Goal: Task Accomplishment & Management: Manage account settings

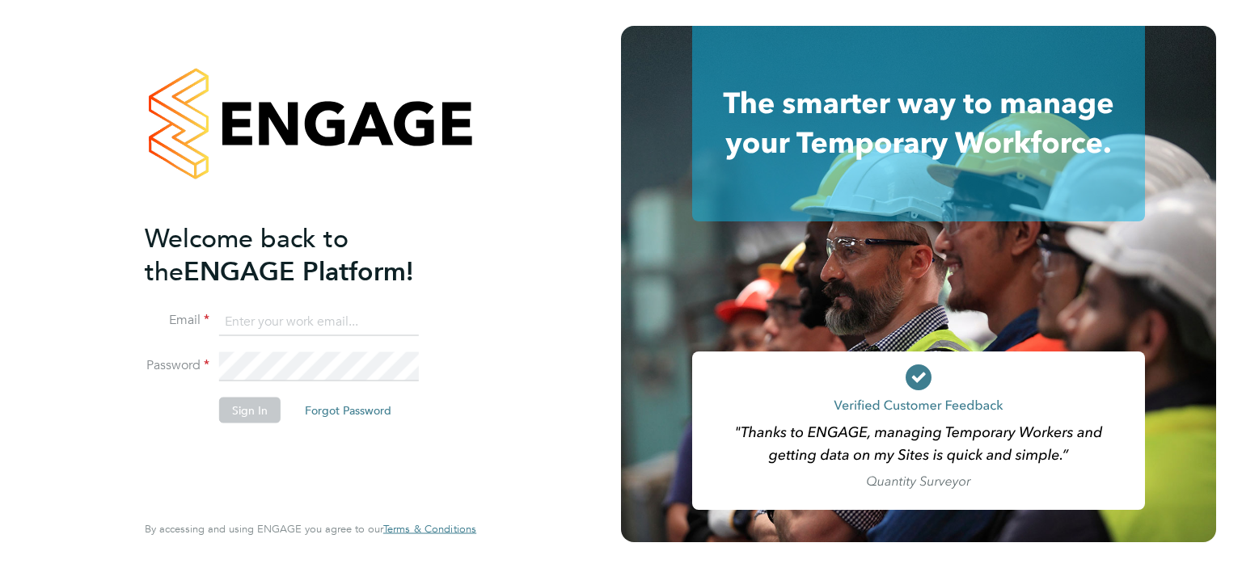
click at [306, 317] on input at bounding box center [319, 321] width 200 height 29
type input "darren.hartman@regensolutions.co.uk"
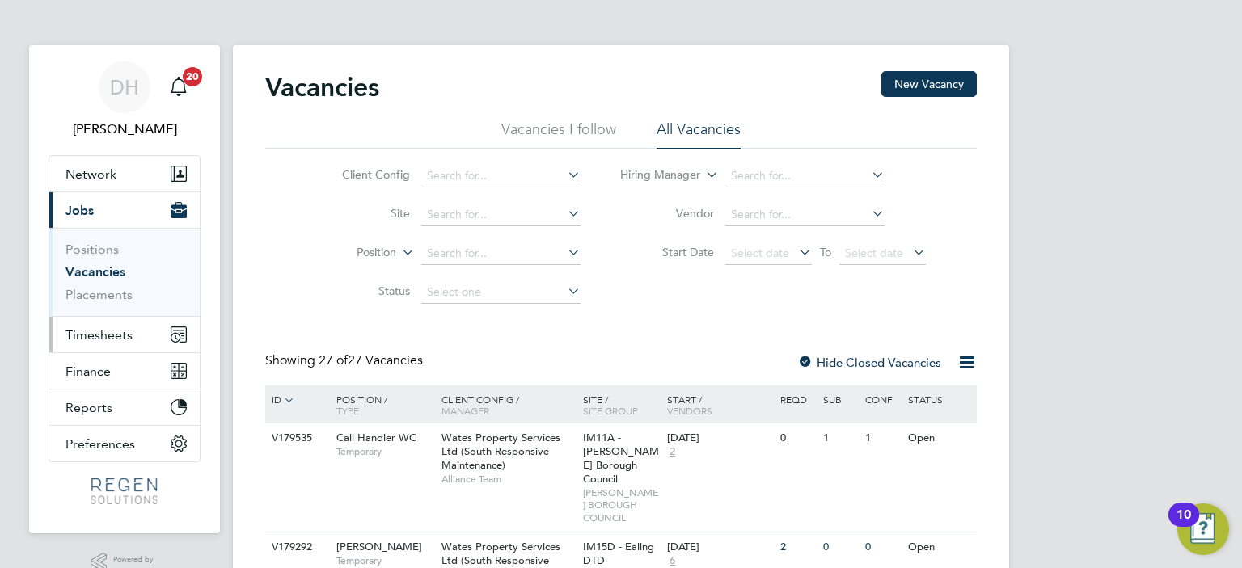
click at [116, 328] on span "Timesheets" at bounding box center [99, 335] width 67 height 15
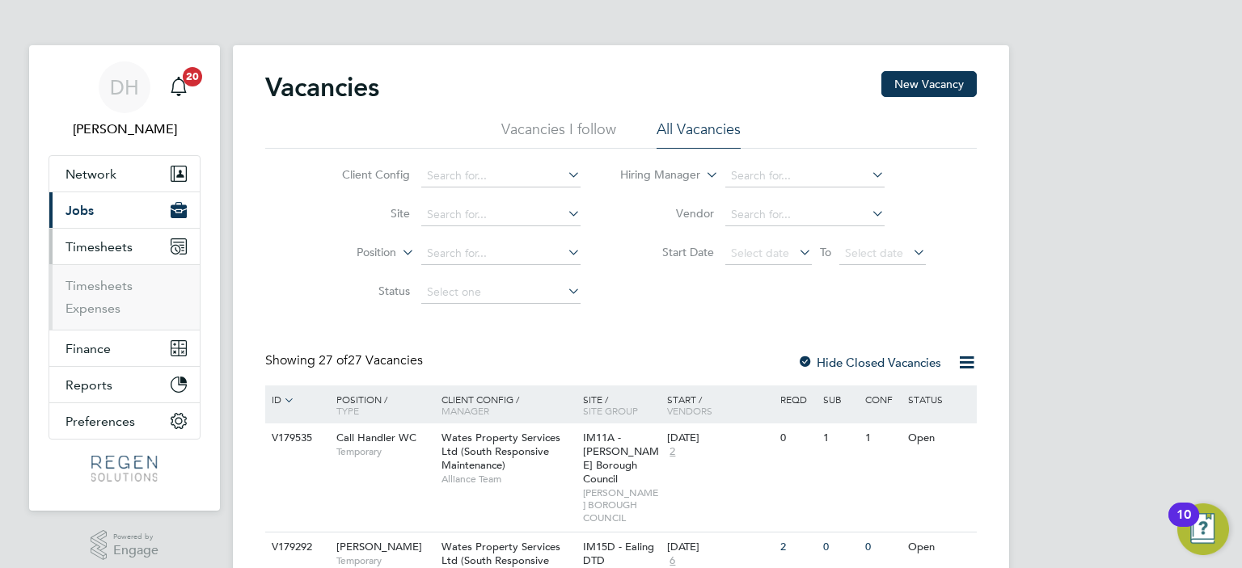
click at [107, 275] on ul "Timesheets Expenses" at bounding box center [124, 297] width 150 height 66
click at [104, 278] on link "Timesheets" at bounding box center [99, 285] width 67 height 15
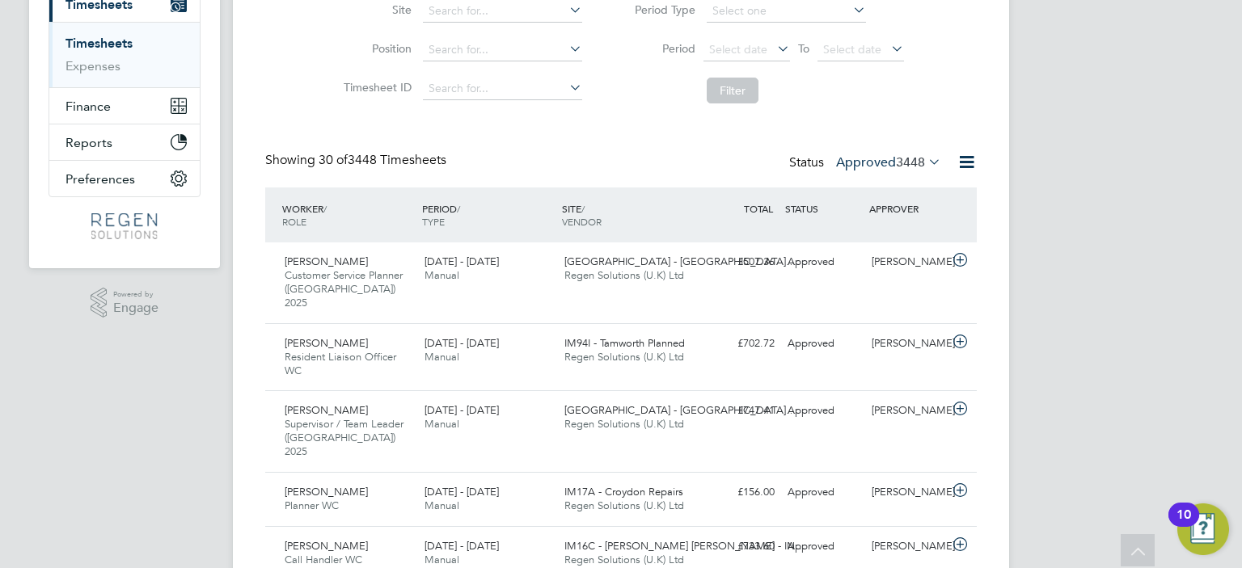
click at [885, 161] on label "Approved 3448" at bounding box center [888, 162] width 105 height 16
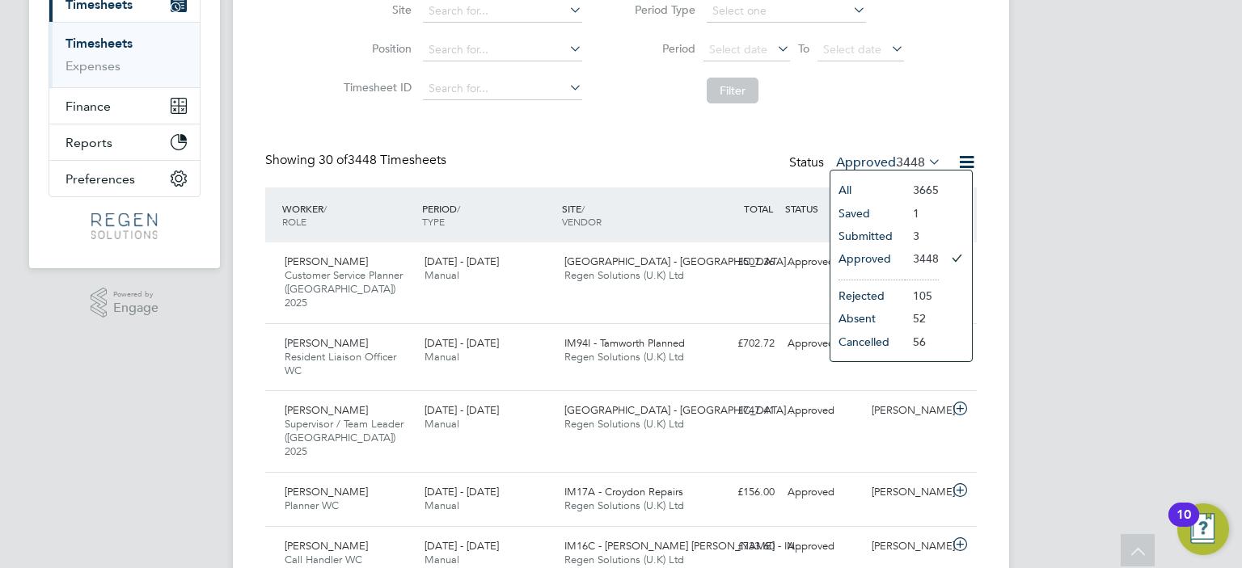
click at [883, 238] on li "Submitted" at bounding box center [867, 236] width 74 height 23
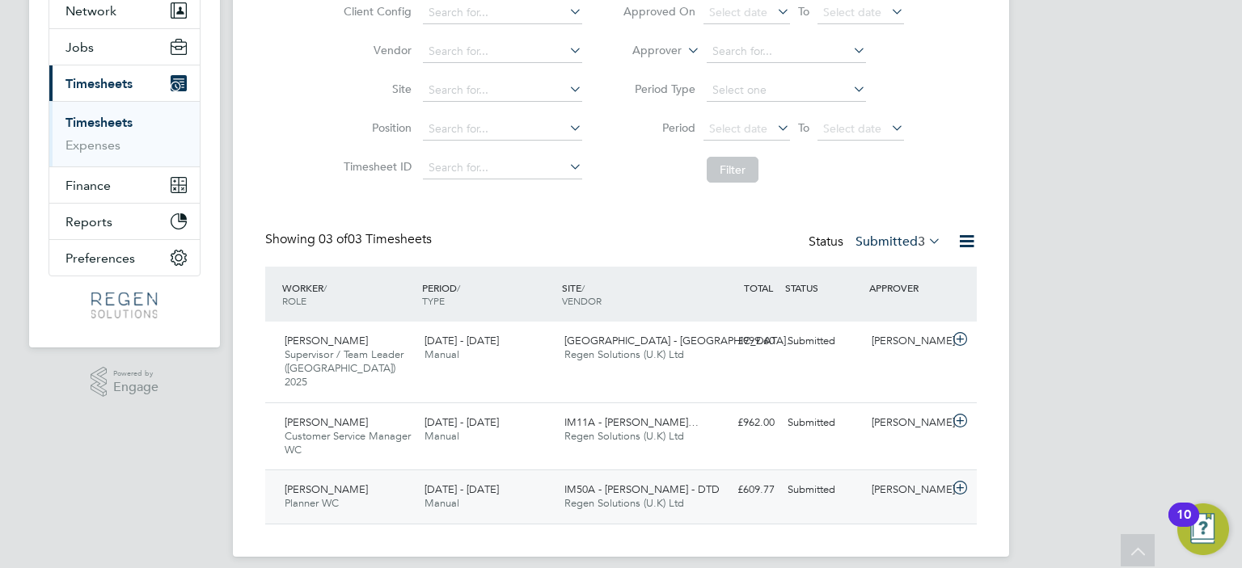
click at [459, 488] on div "[DATE] - [DATE] Manual" at bounding box center [488, 497] width 140 height 40
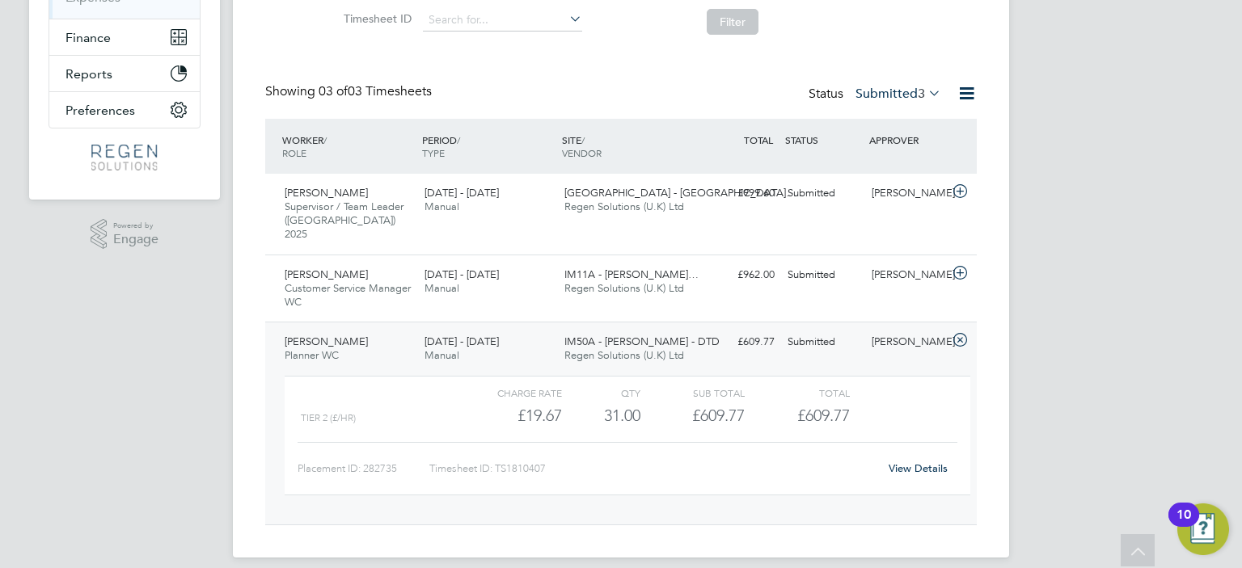
click at [932, 462] on link "View Details" at bounding box center [918, 469] width 59 height 14
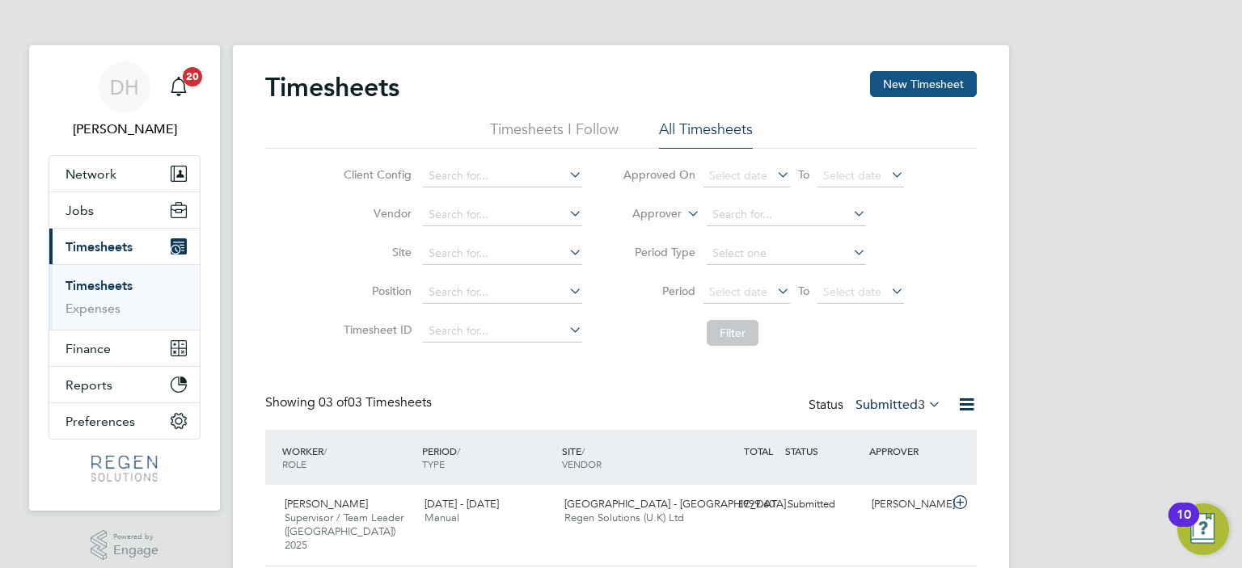
click at [924, 86] on button "New Timesheet" at bounding box center [923, 84] width 107 height 26
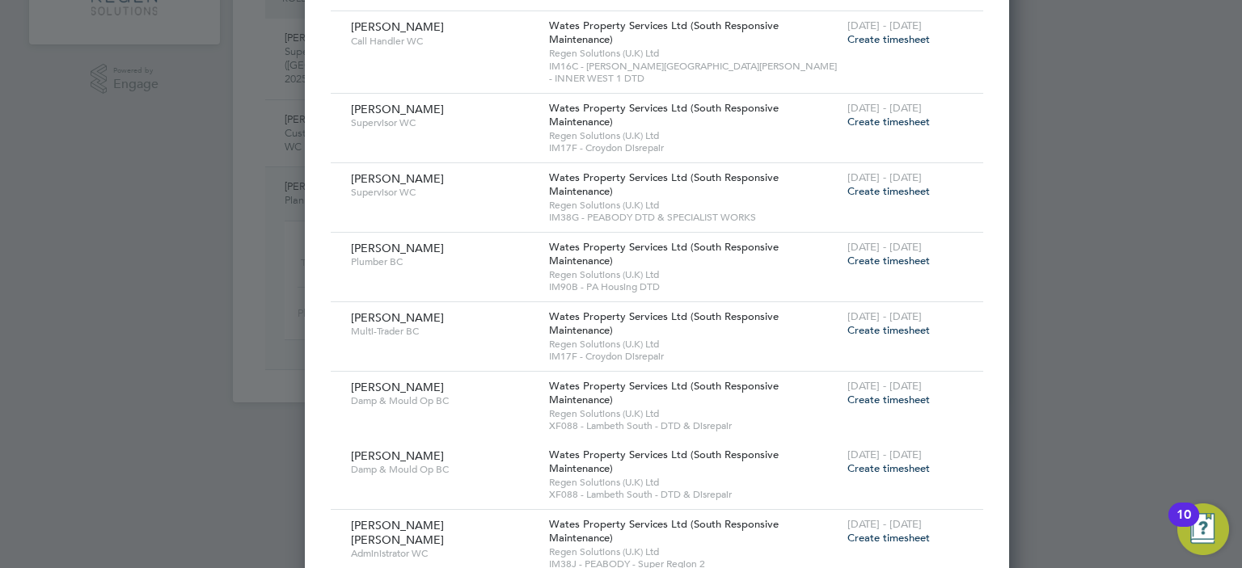
scroll to position [458, 0]
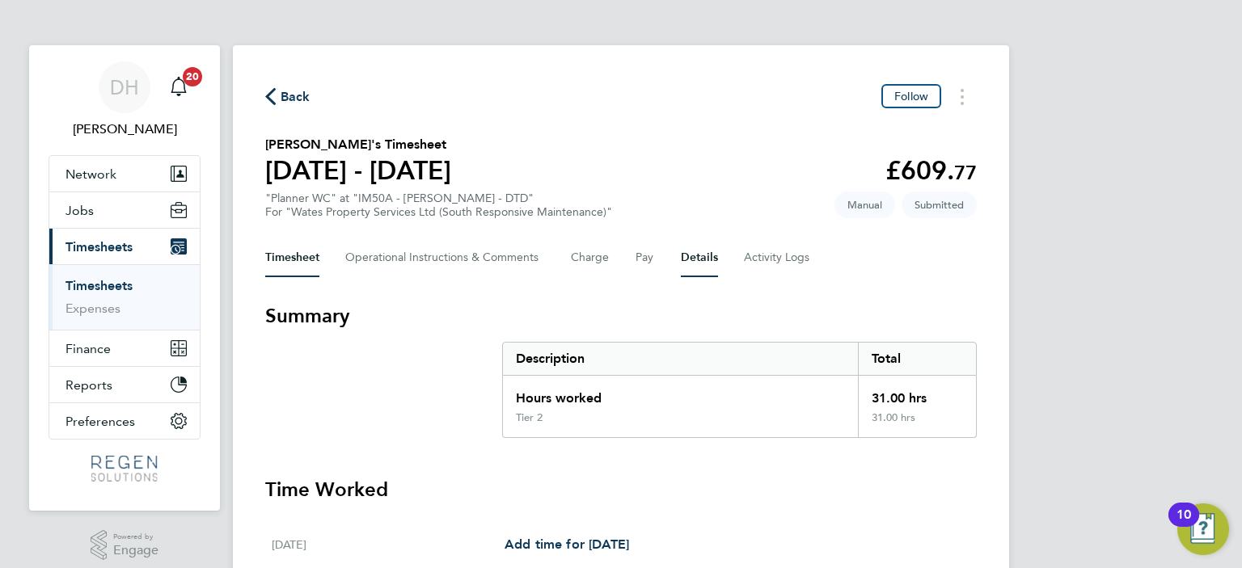
click at [712, 259] on button "Details" at bounding box center [699, 258] width 37 height 39
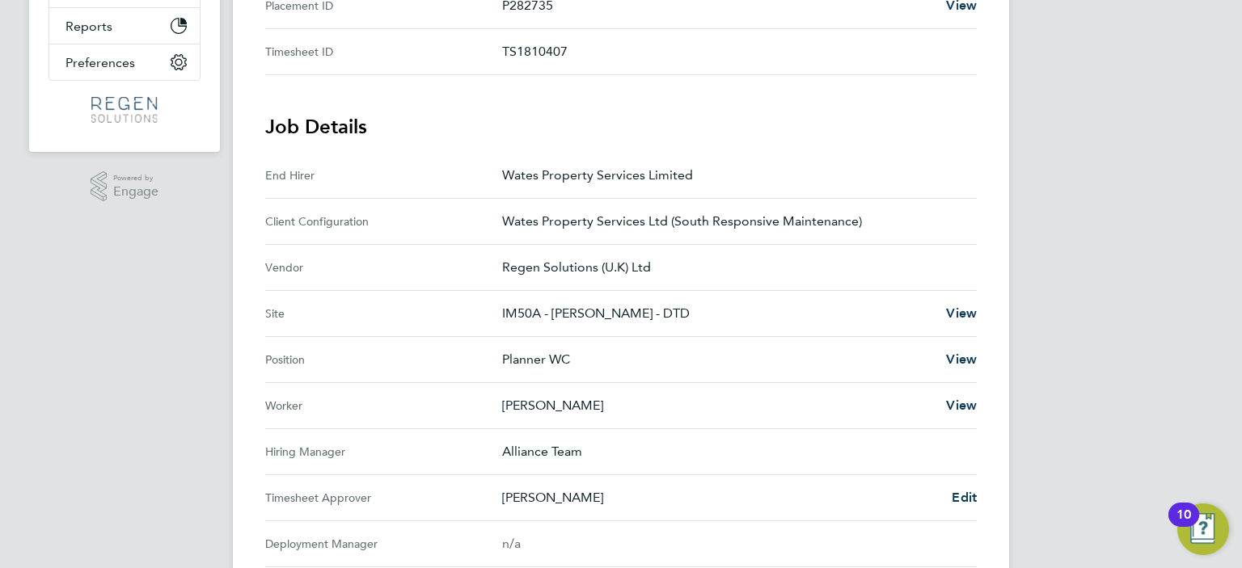
scroll to position [404, 0]
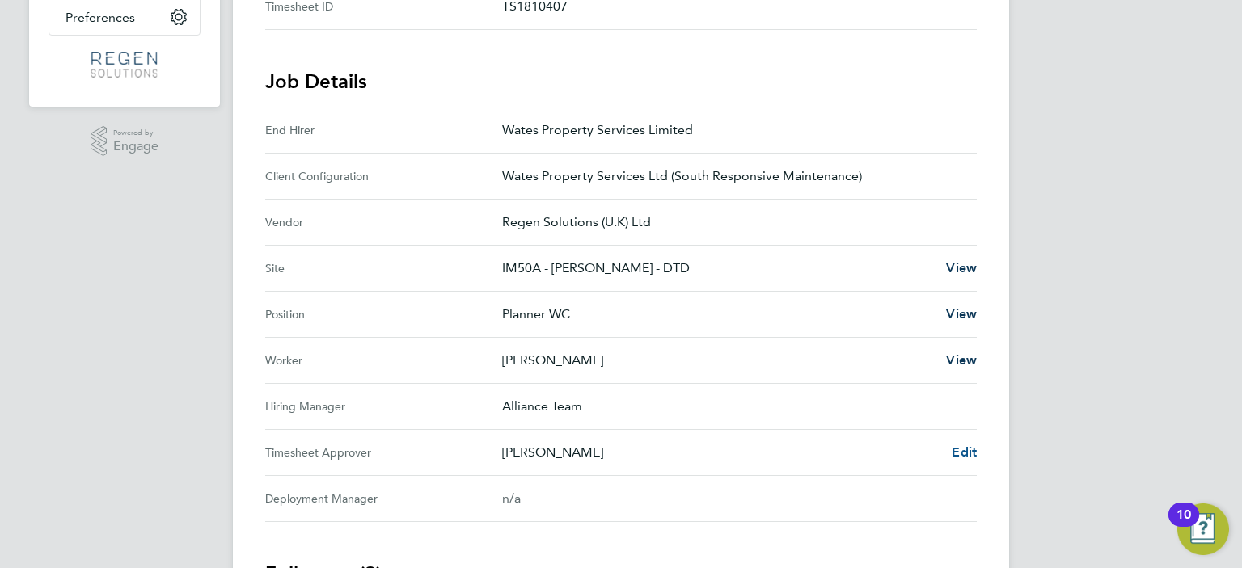
click at [958, 449] on span "Edit" at bounding box center [964, 452] width 25 height 15
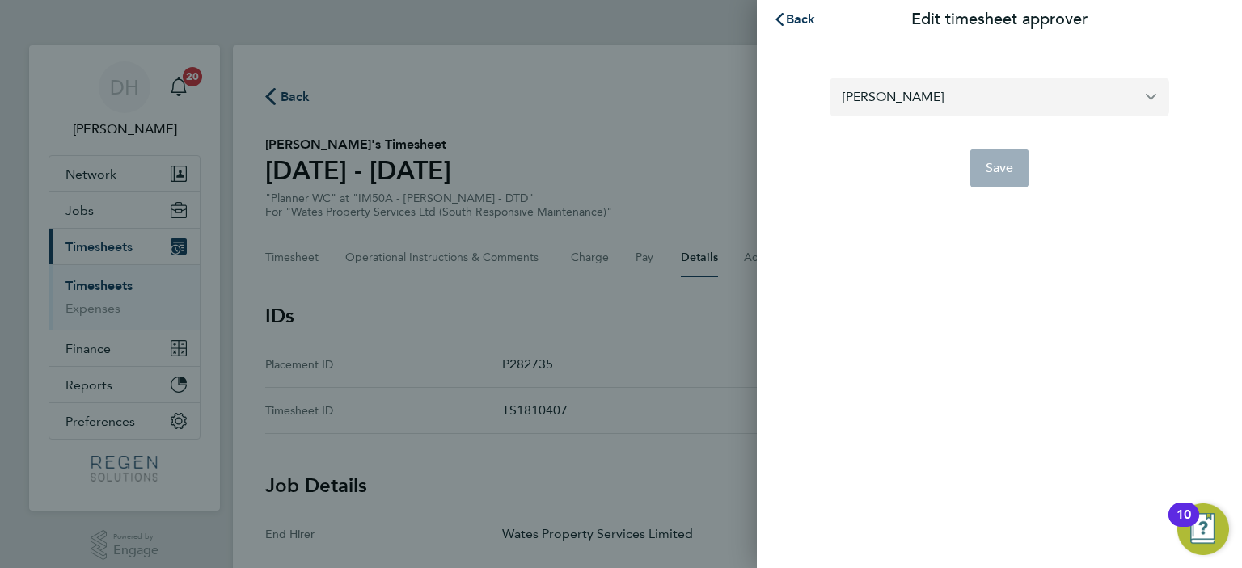
click at [983, 87] on input "[PERSON_NAME]" at bounding box center [1000, 97] width 340 height 38
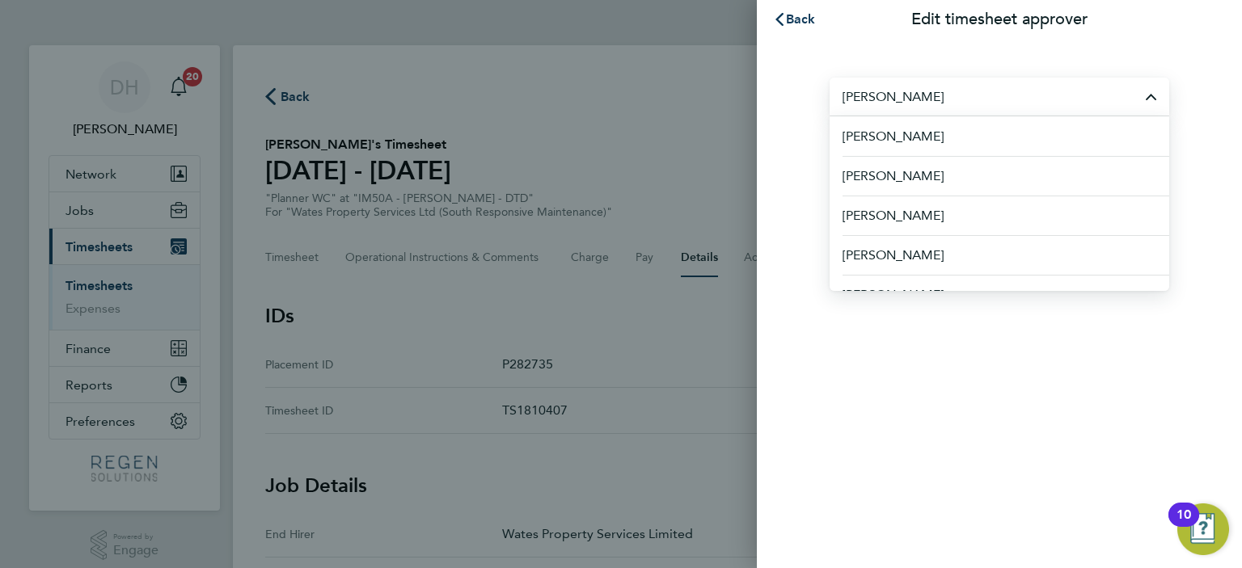
scroll to position [277, 0]
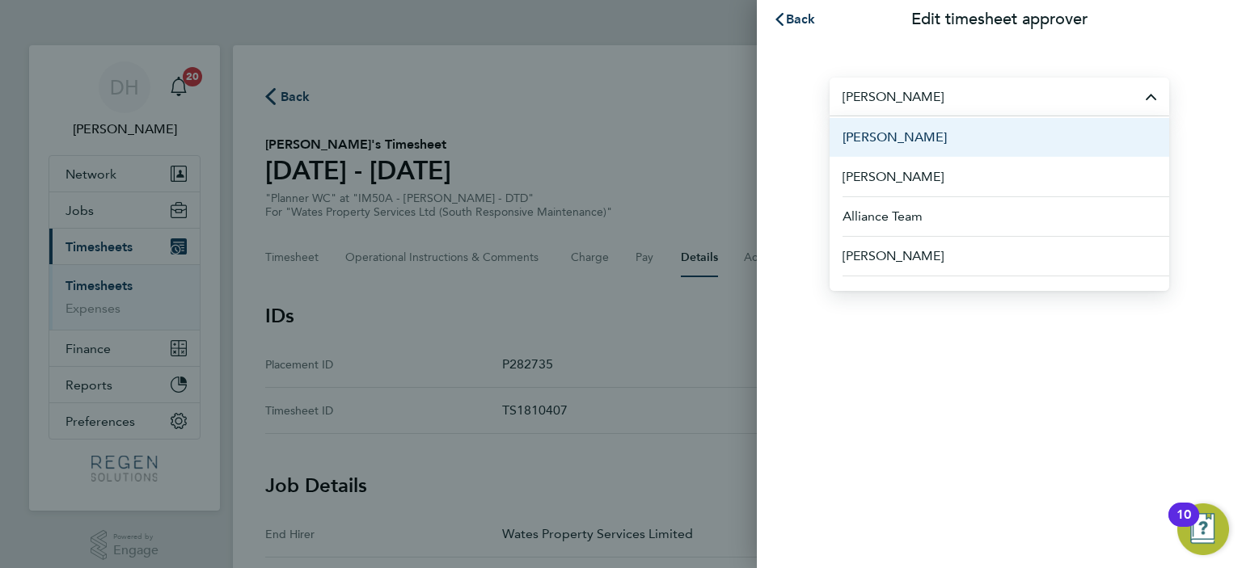
click at [686, 308] on div "Back Edit timesheet approver Ben Willox Adam Elwell Adam Thomas Adebimpe Marcus…" at bounding box center [621, 284] width 1242 height 568
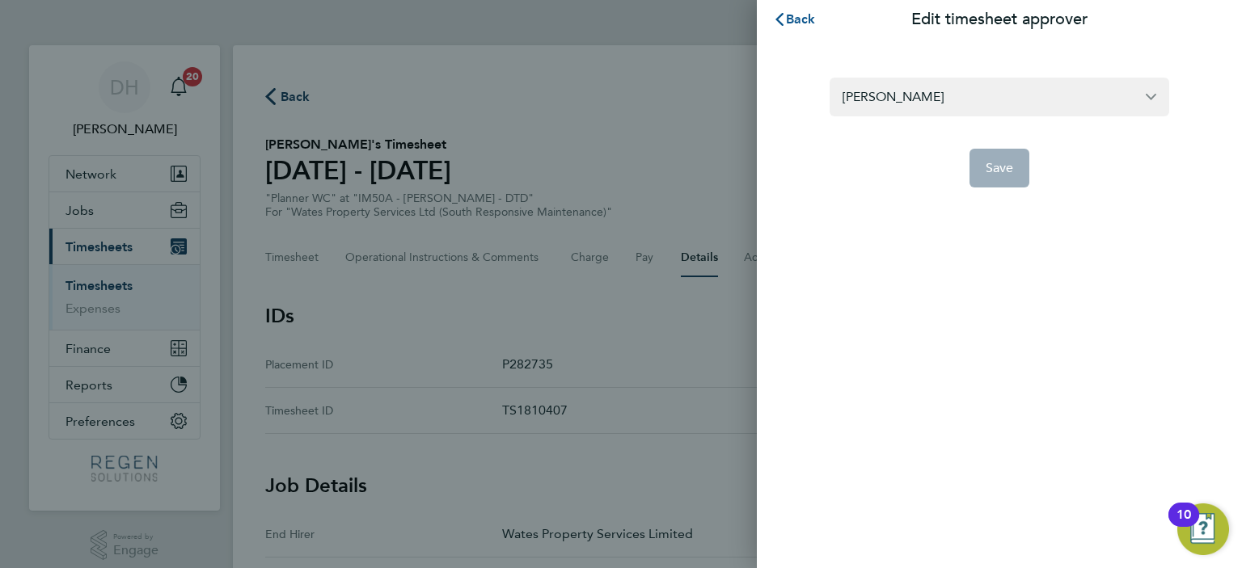
click at [797, 25] on span "Back" at bounding box center [801, 18] width 30 height 15
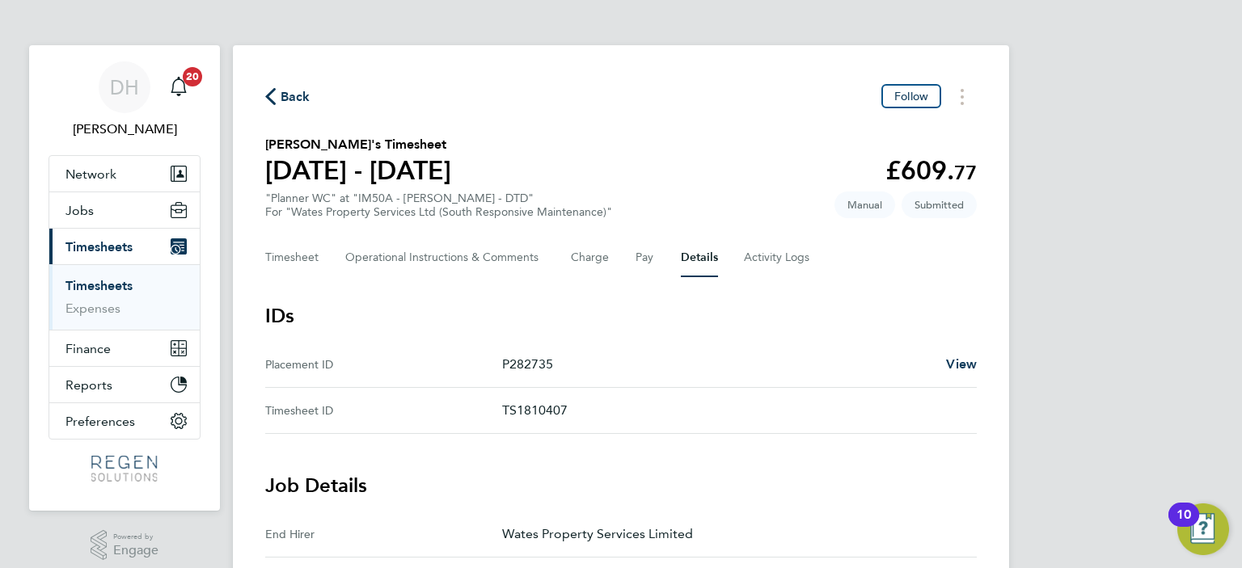
click at [304, 101] on span "Back" at bounding box center [296, 96] width 30 height 19
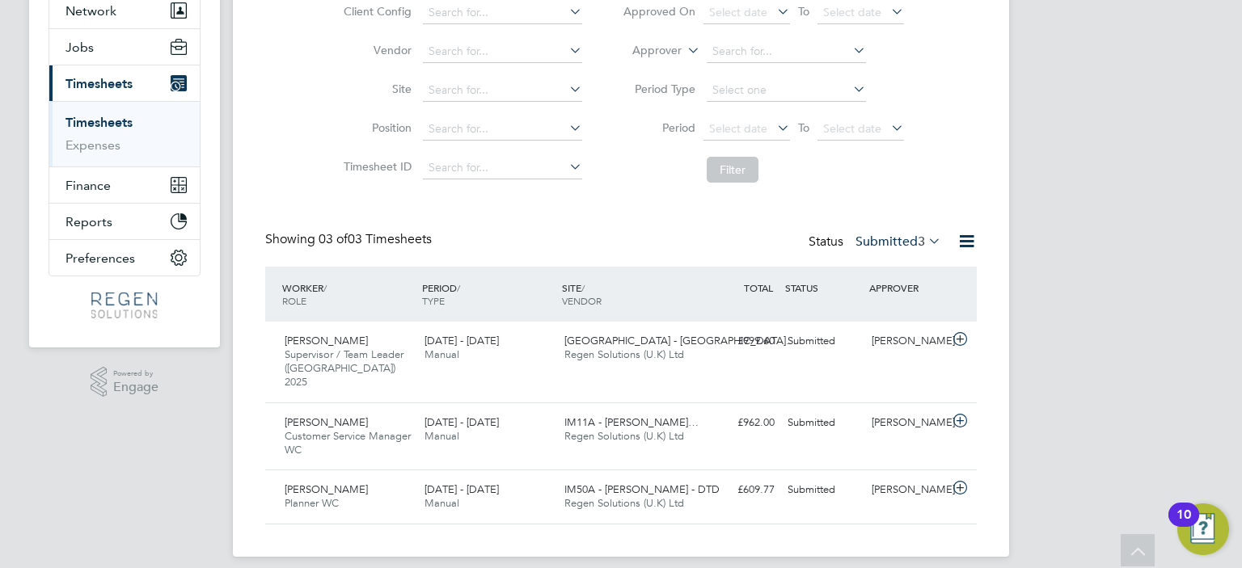
click at [898, 245] on label "Submitted 3" at bounding box center [899, 242] width 86 height 16
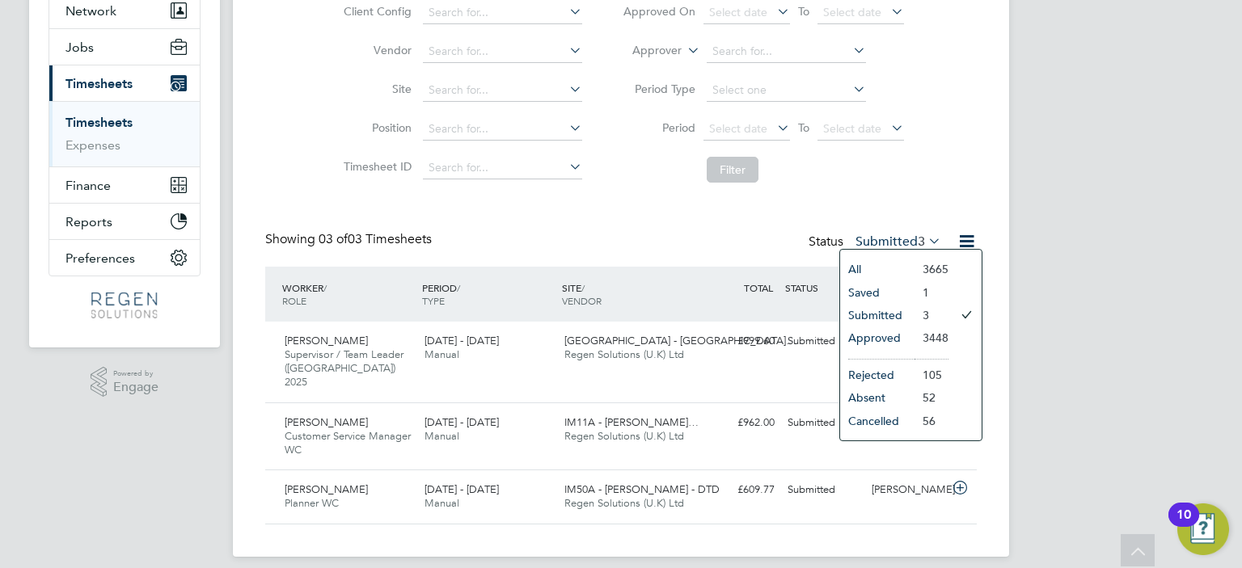
click at [904, 337] on li "Approved" at bounding box center [877, 338] width 74 height 23
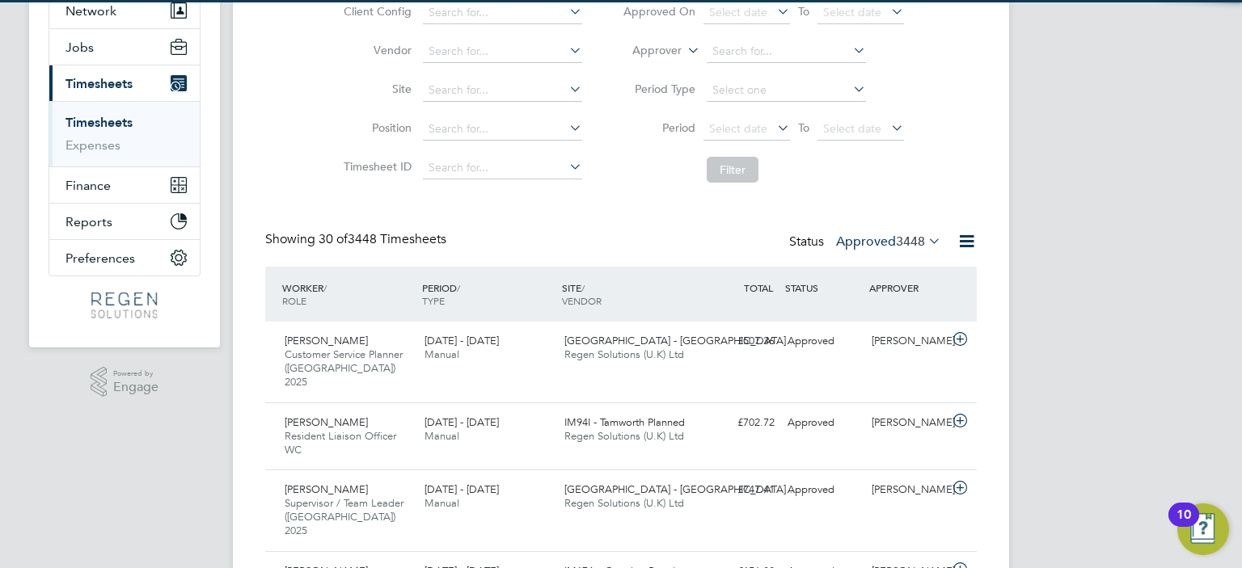
scroll to position [40, 141]
